Goal: Task Accomplishment & Management: Complete application form

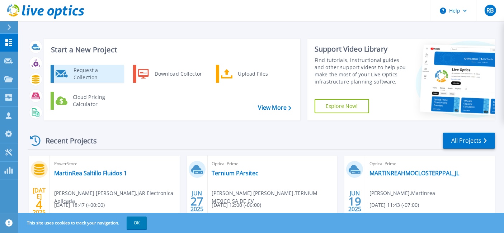
click at [105, 78] on div "Request a Collection" at bounding box center [96, 74] width 52 height 14
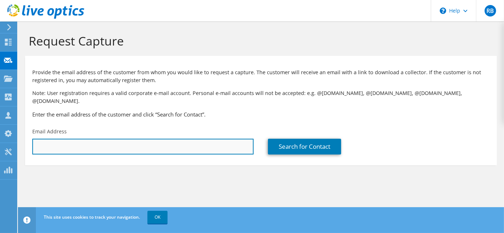
click at [90, 139] on input "text" at bounding box center [143, 147] width 222 height 16
type input "[PERSON_NAME][EMAIL_ADDRESS][PERSON_NAME][DOMAIN_NAME]"
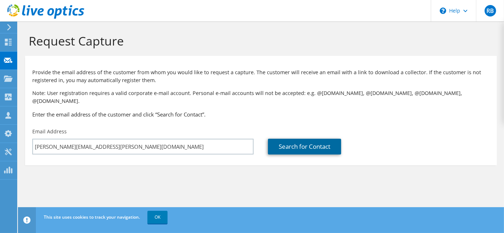
click at [315, 144] on link "Search for Contact" at bounding box center [304, 147] width 73 height 16
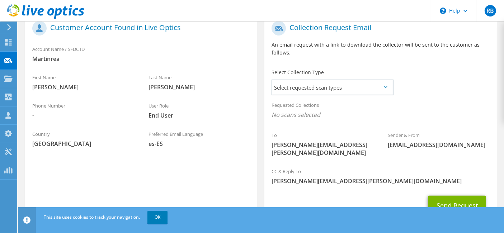
scroll to position [159, 0]
click at [445, 195] on button "Send Request" at bounding box center [458, 204] width 58 height 19
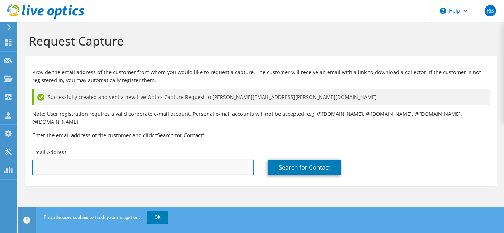
click at [76, 161] on input "text" at bounding box center [143, 168] width 222 height 16
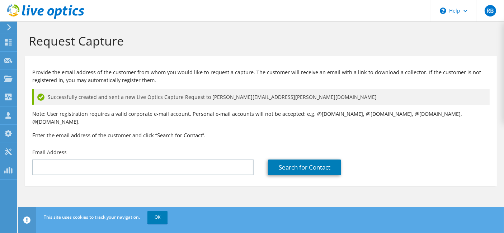
click at [282, 114] on p "Note: User registration requires a valid corporate e-mail account. Personal e-m…" at bounding box center [261, 118] width 458 height 16
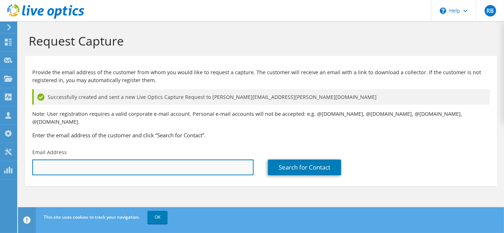
click at [128, 162] on input "text" at bounding box center [143, 168] width 222 height 16
type input "[PERSON_NAME][EMAIL_ADDRESS][PERSON_NAME][DOMAIN_NAME]"
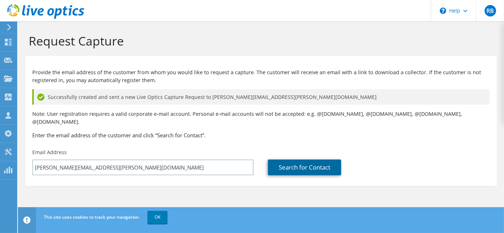
click at [316, 160] on link "Search for Contact" at bounding box center [304, 168] width 73 height 16
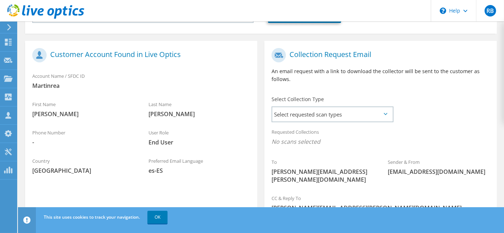
scroll to position [159, 0]
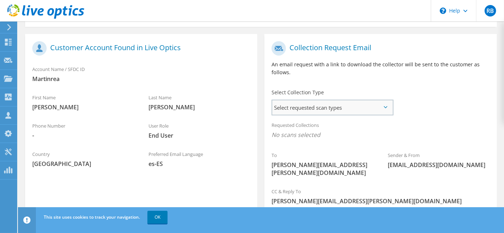
click at [355, 101] on span "Select requested scan types" at bounding box center [333, 108] width 120 height 14
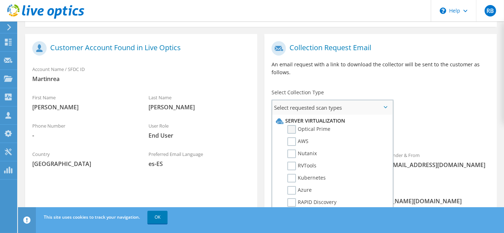
click at [308, 125] on label "Optical Prime" at bounding box center [309, 129] width 43 height 9
click at [0, 0] on input "Optical Prime" at bounding box center [0, 0] width 0 height 0
click at [410, 118] on div "Requested Collections No scans selected Optical Prime" at bounding box center [381, 132] width 232 height 29
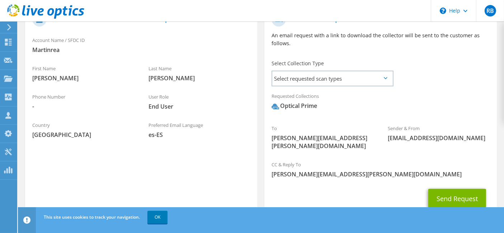
scroll to position [198, 0]
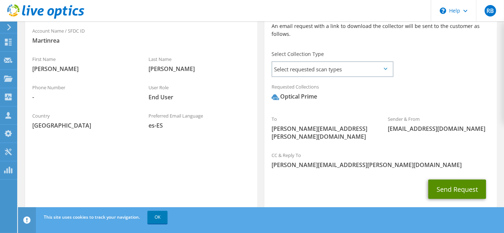
click at [446, 180] on button "Send Request" at bounding box center [458, 189] width 58 height 19
